Goal: Information Seeking & Learning: Learn about a topic

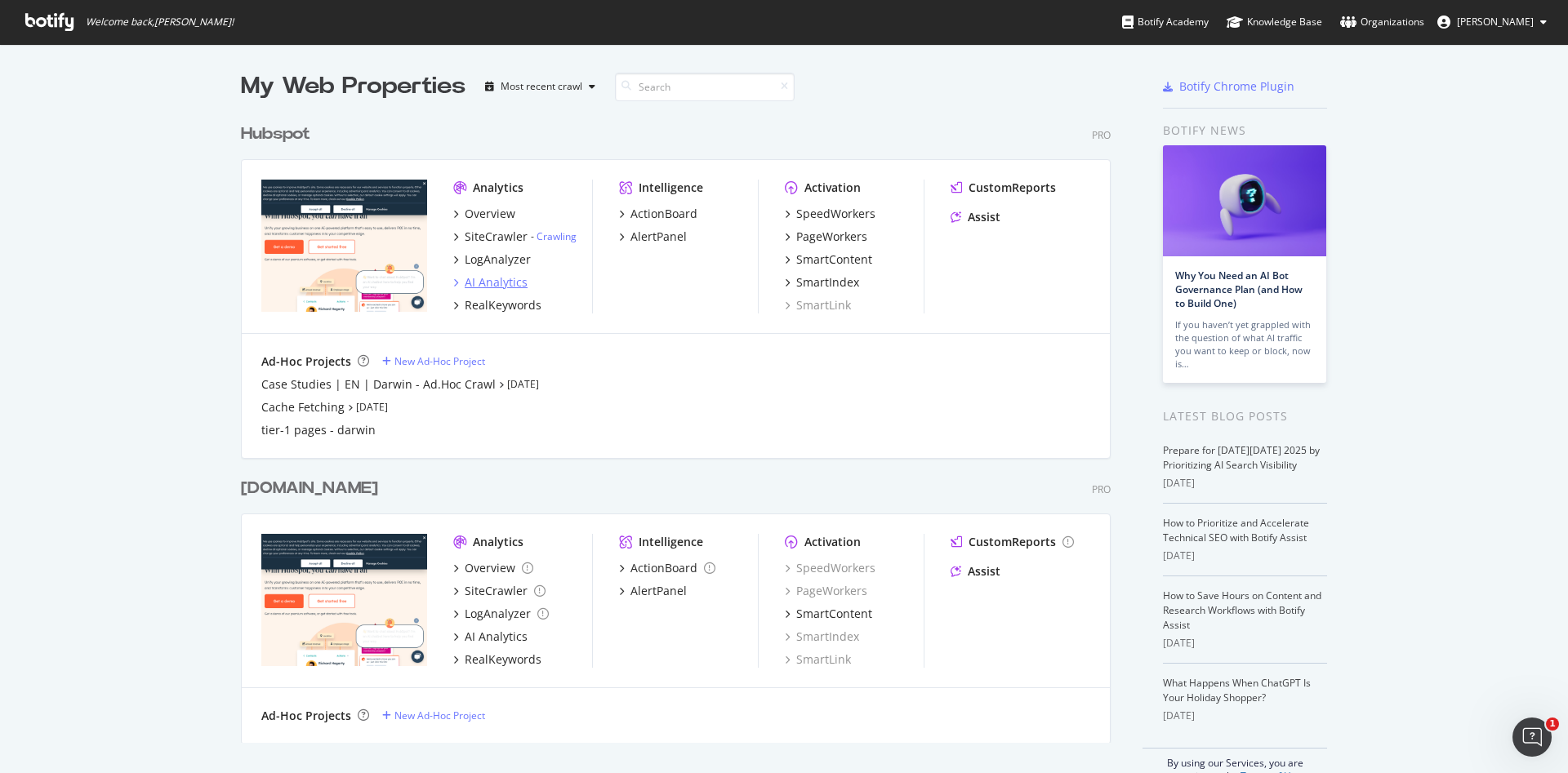
click at [487, 282] on div "AI Analytics" at bounding box center [496, 282] width 63 height 16
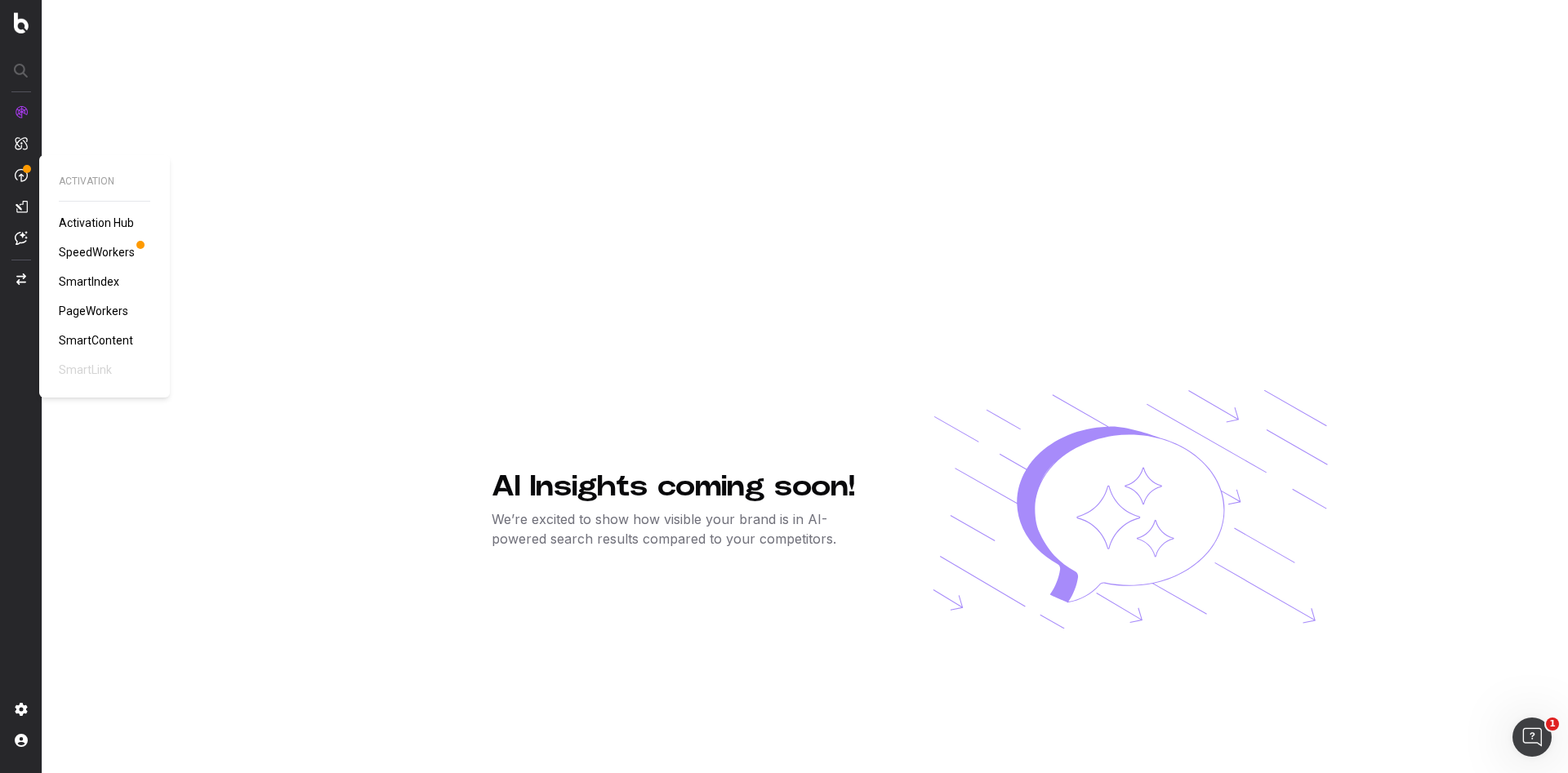
click at [80, 244] on link "SpeedWorkers" at bounding box center [100, 252] width 82 height 16
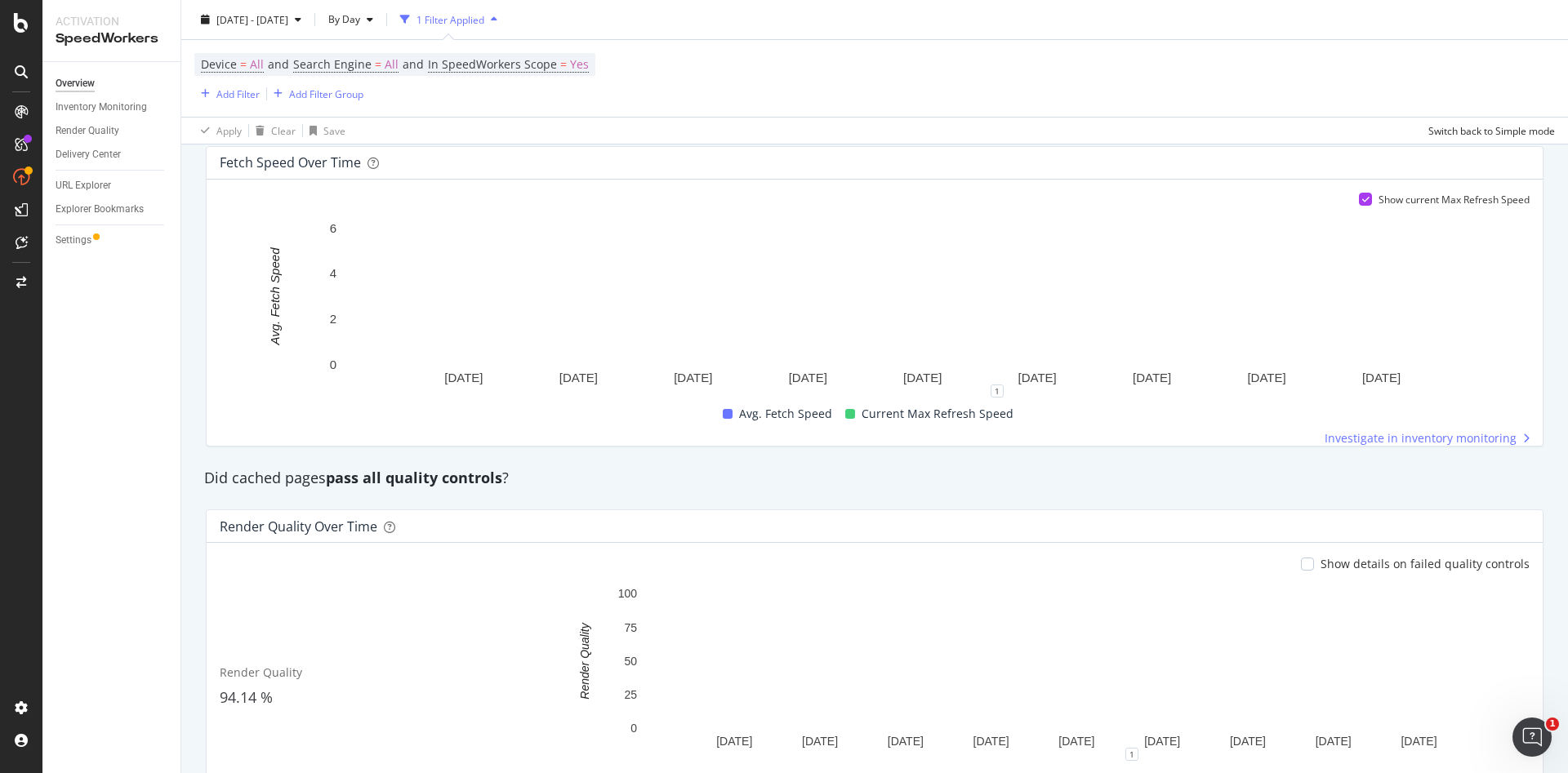
scroll to position [1191, 0]
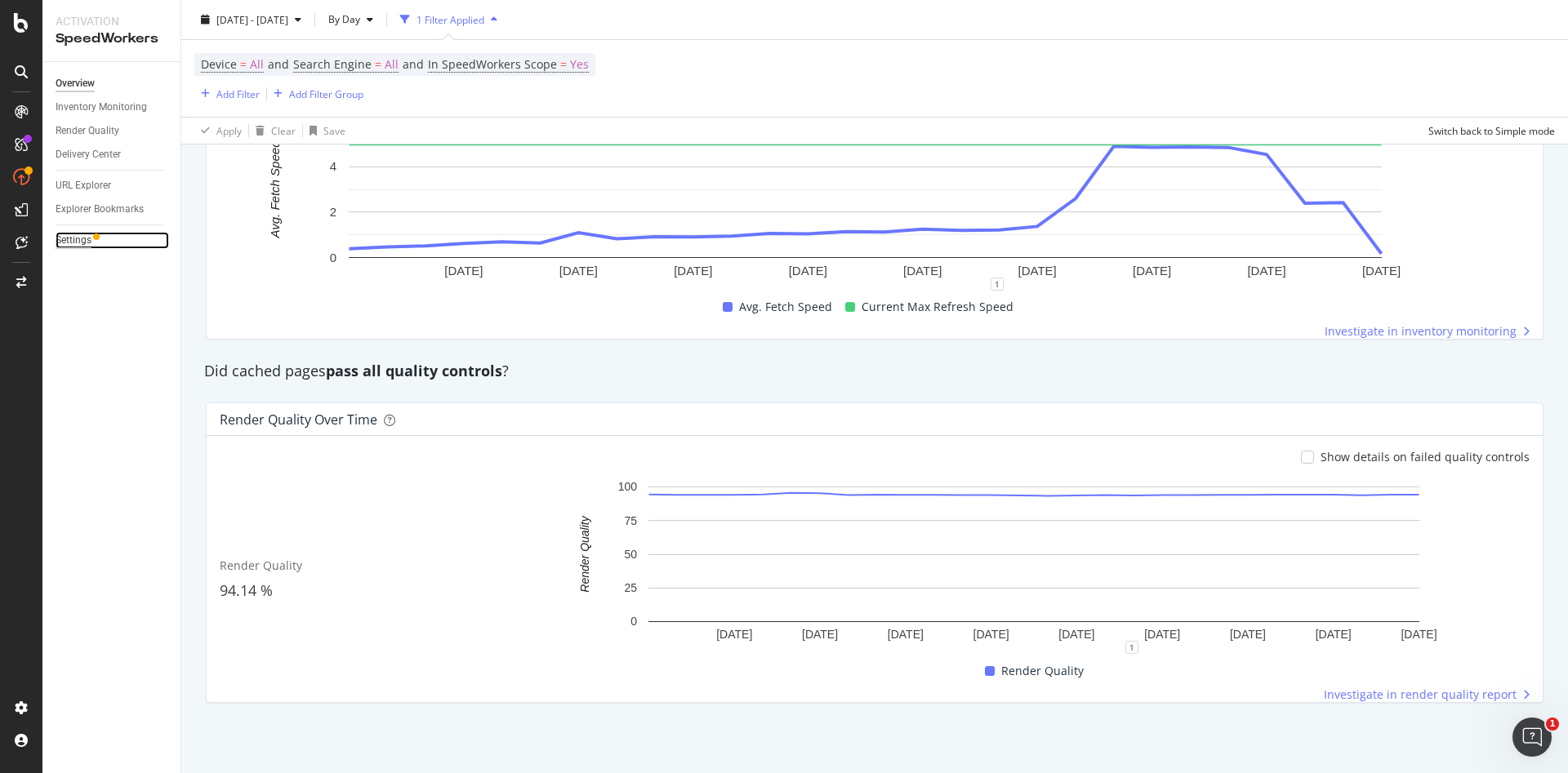
click at [78, 236] on div "Settings" at bounding box center [73, 240] width 36 height 17
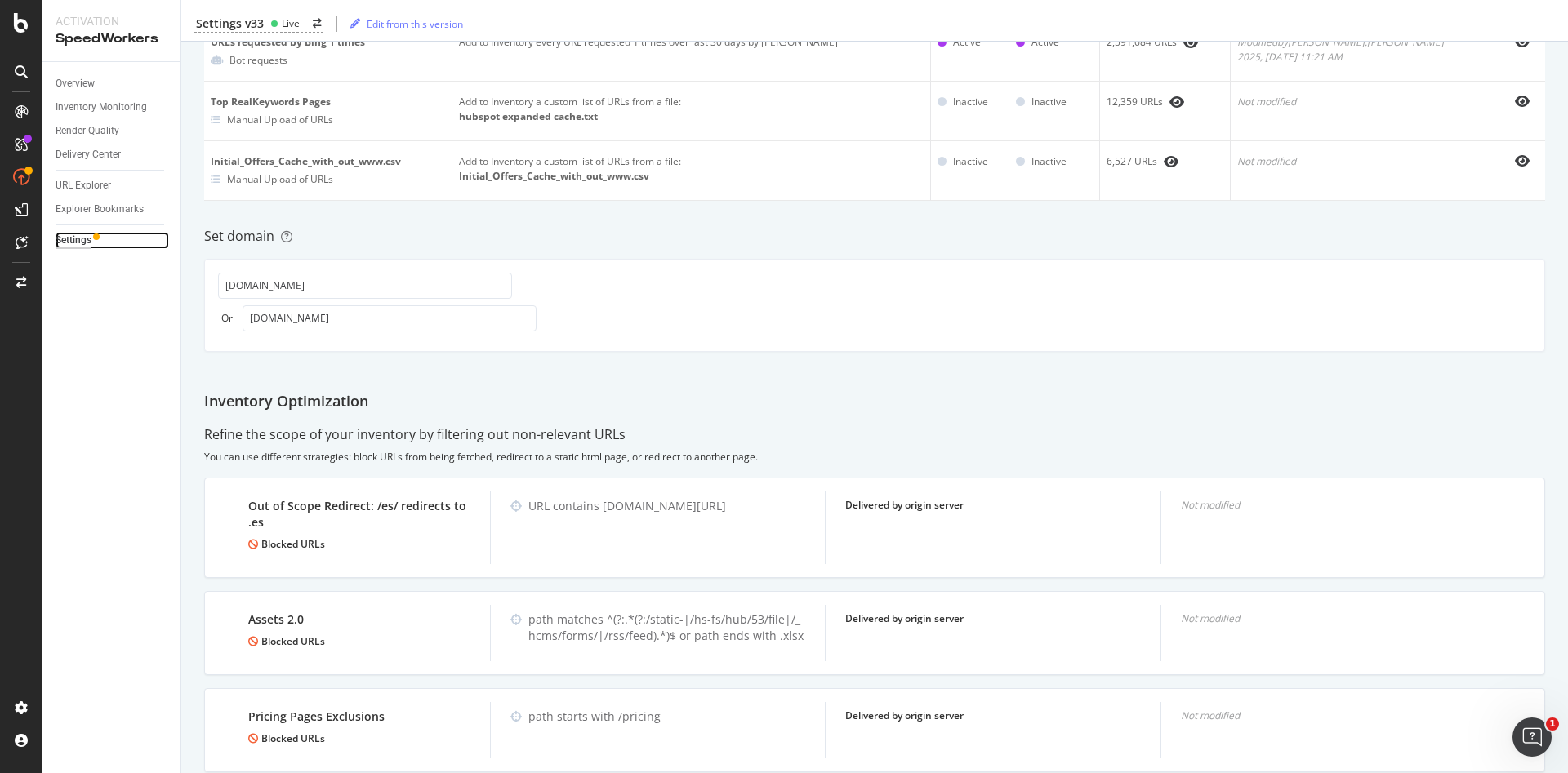
scroll to position [649, 0]
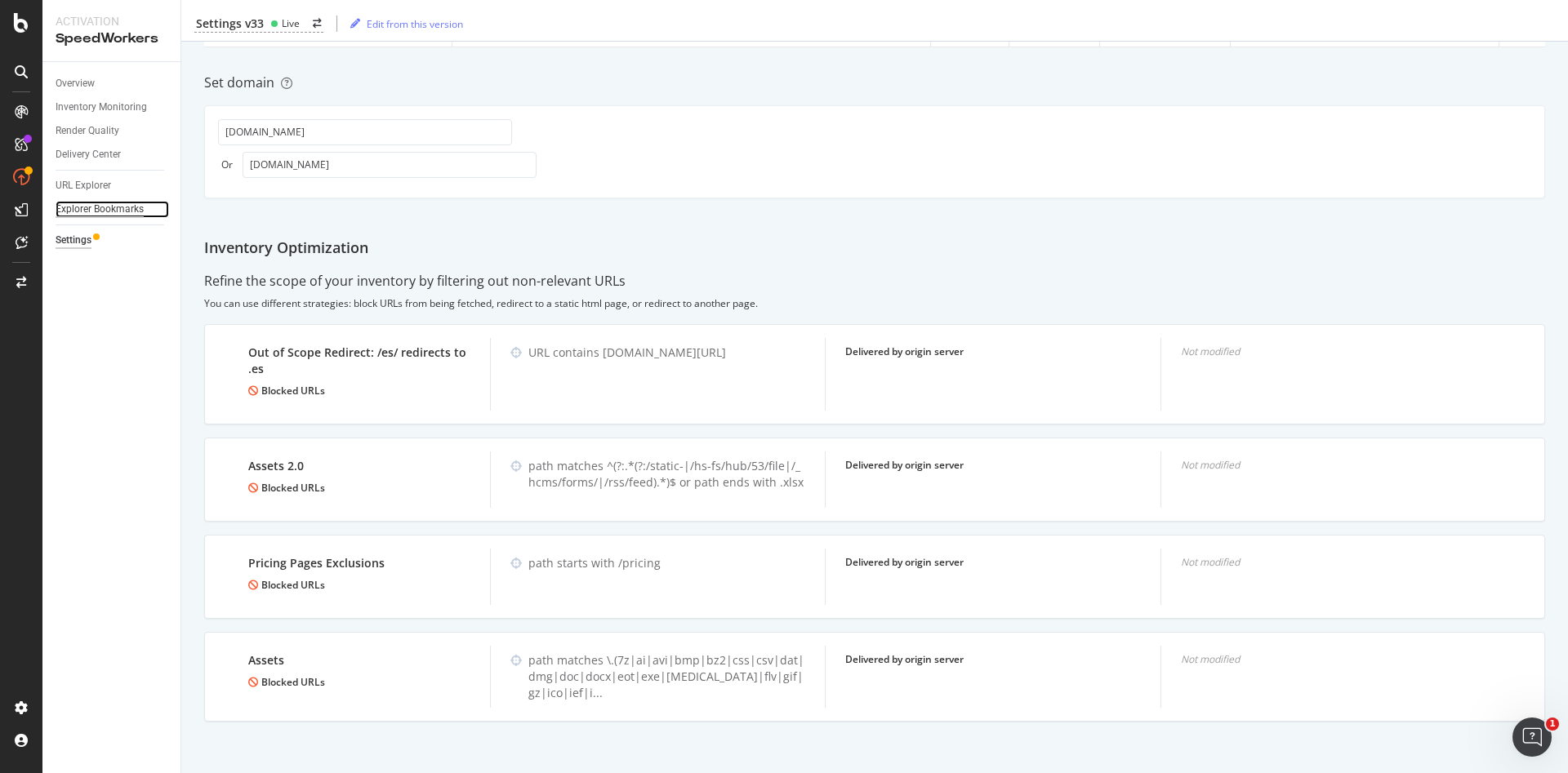
click at [84, 209] on div "Explorer Bookmarks" at bounding box center [100, 209] width 89 height 17
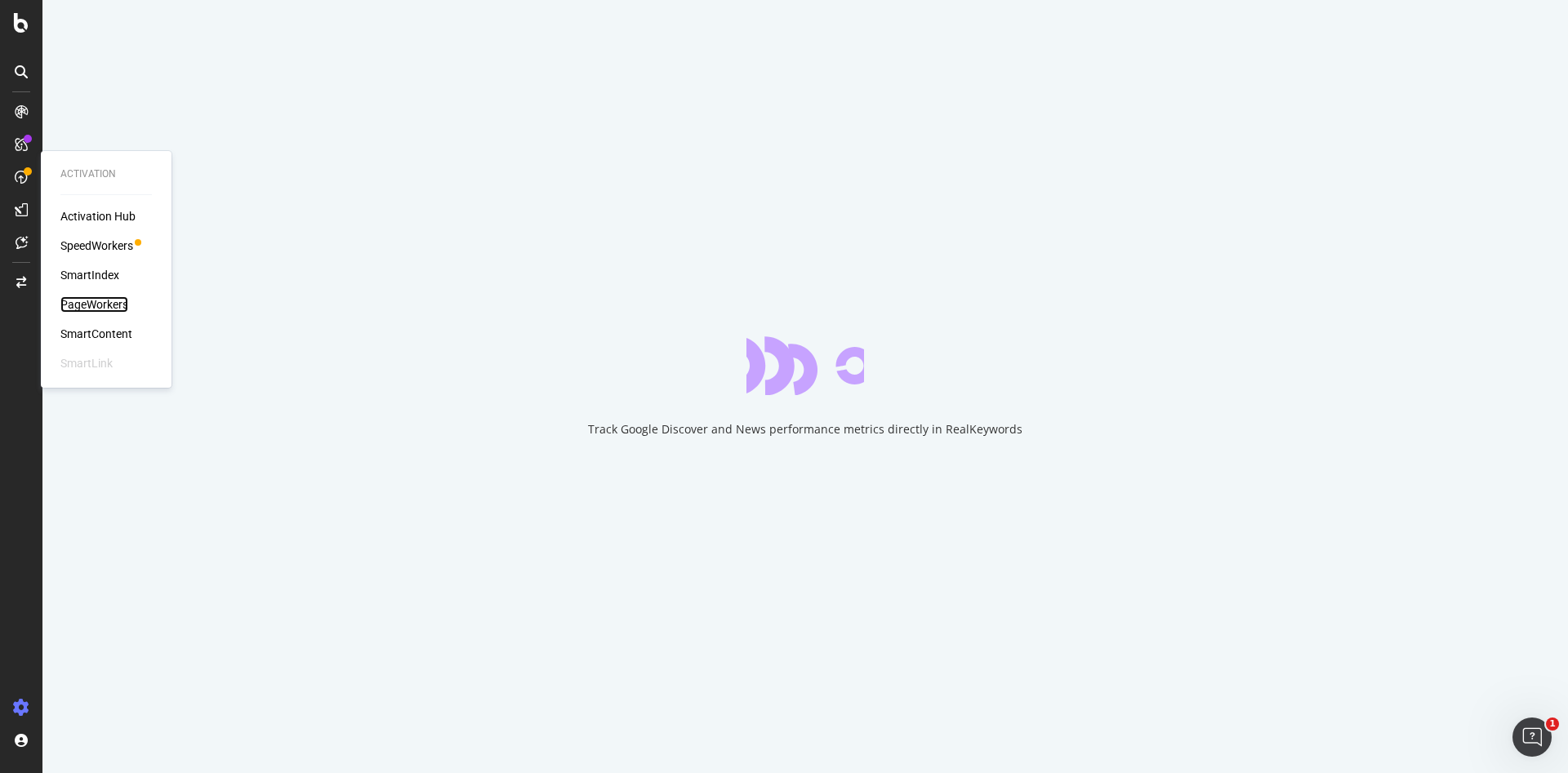
click at [90, 305] on div "PageWorkers" at bounding box center [94, 304] width 68 height 16
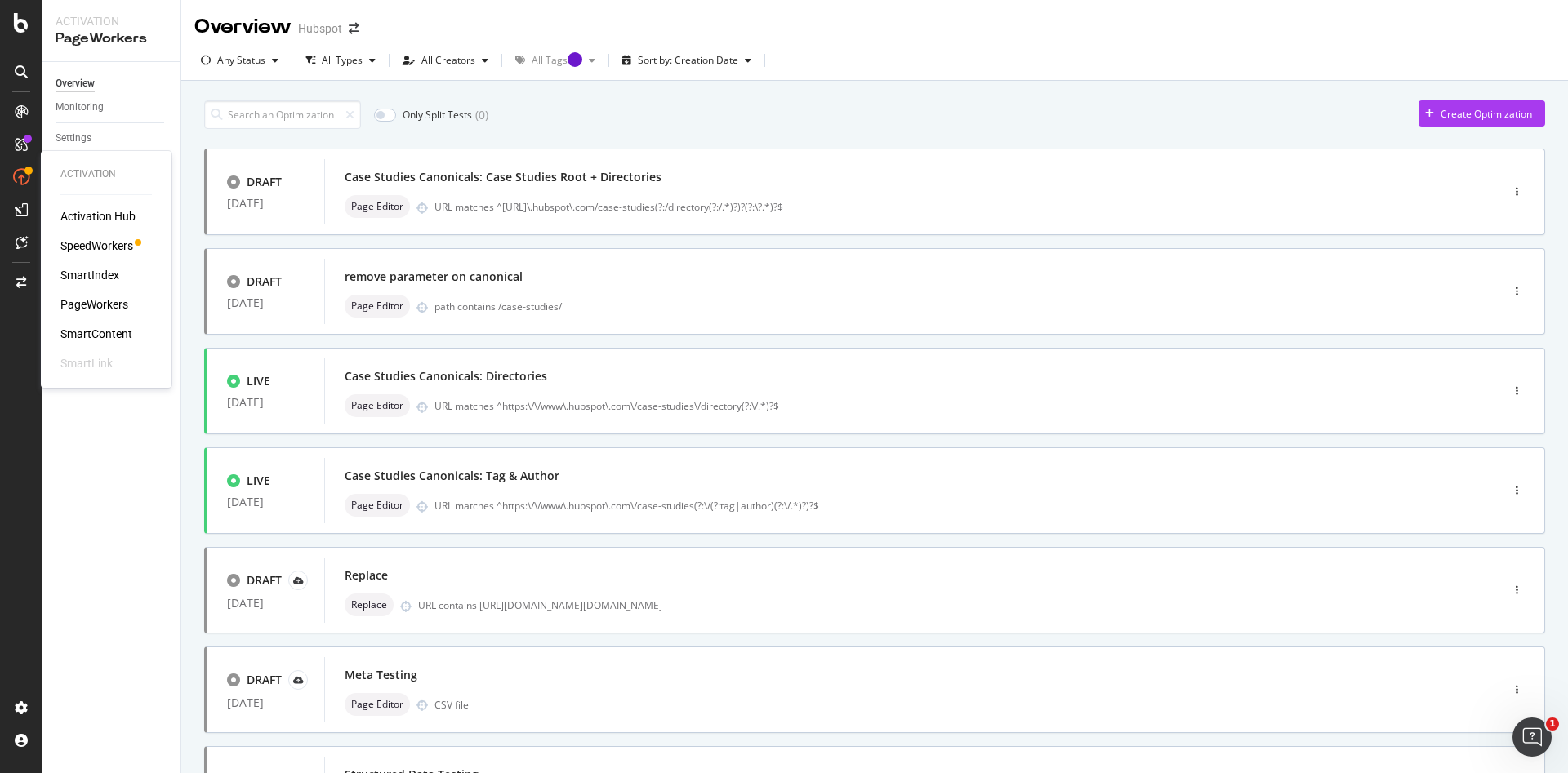
click at [97, 284] on div "Activation Hub SpeedWorkers SmartIndex PageWorkers SmartContent SmartLink" at bounding box center [106, 290] width 91 height 164
click at [104, 275] on div "SmartIndex" at bounding box center [90, 275] width 58 height 16
